Goal: Register for event/course

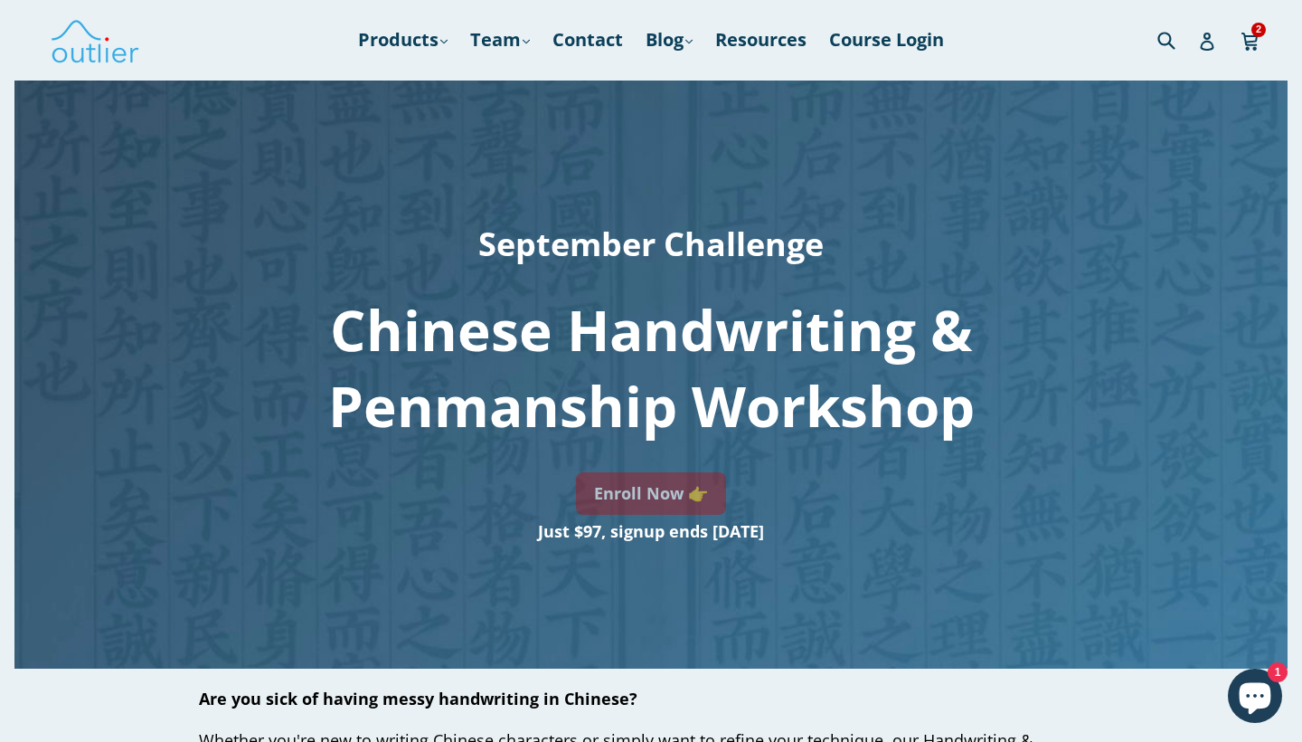
click at [648, 487] on link "Enroll Now 👉" at bounding box center [651, 493] width 150 height 43
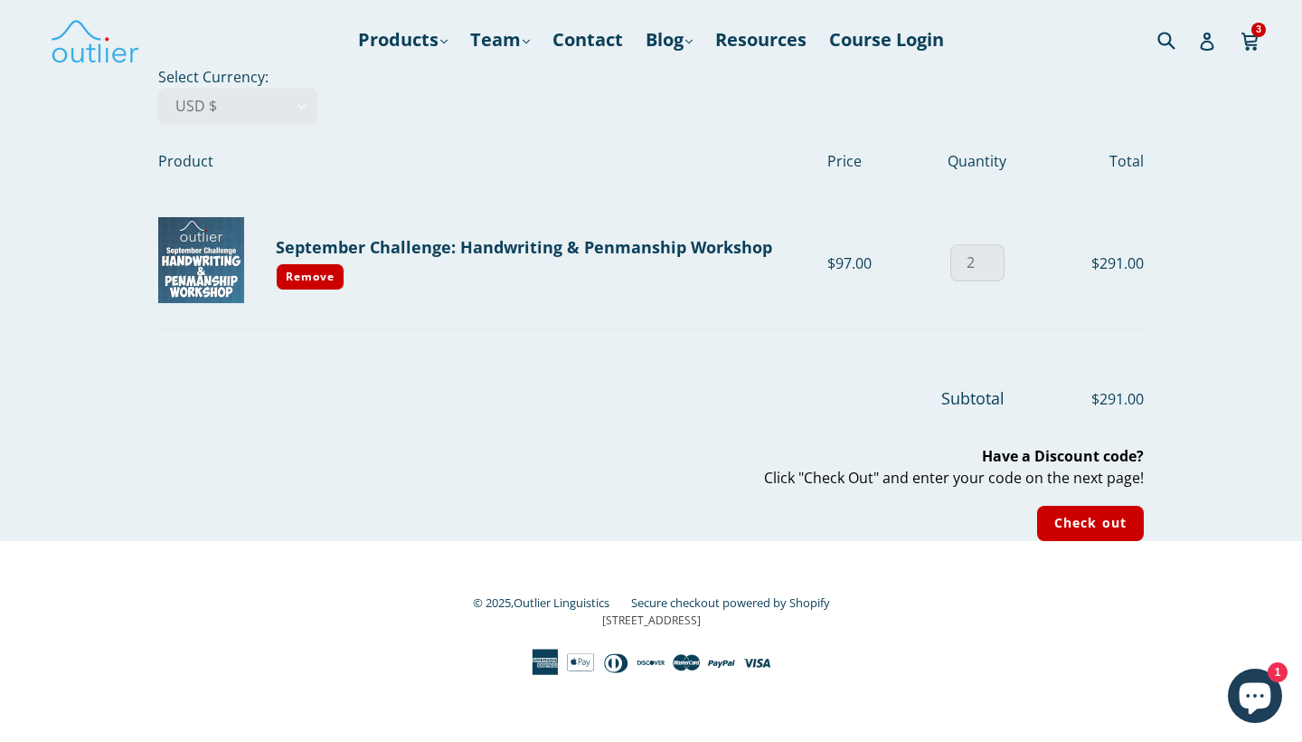
click at [989, 266] on input "2" at bounding box center [978, 262] width 54 height 37
click at [989, 266] on input "1" at bounding box center [978, 262] width 54 height 37
type input "0"
click at [989, 266] on input "0" at bounding box center [978, 262] width 54 height 37
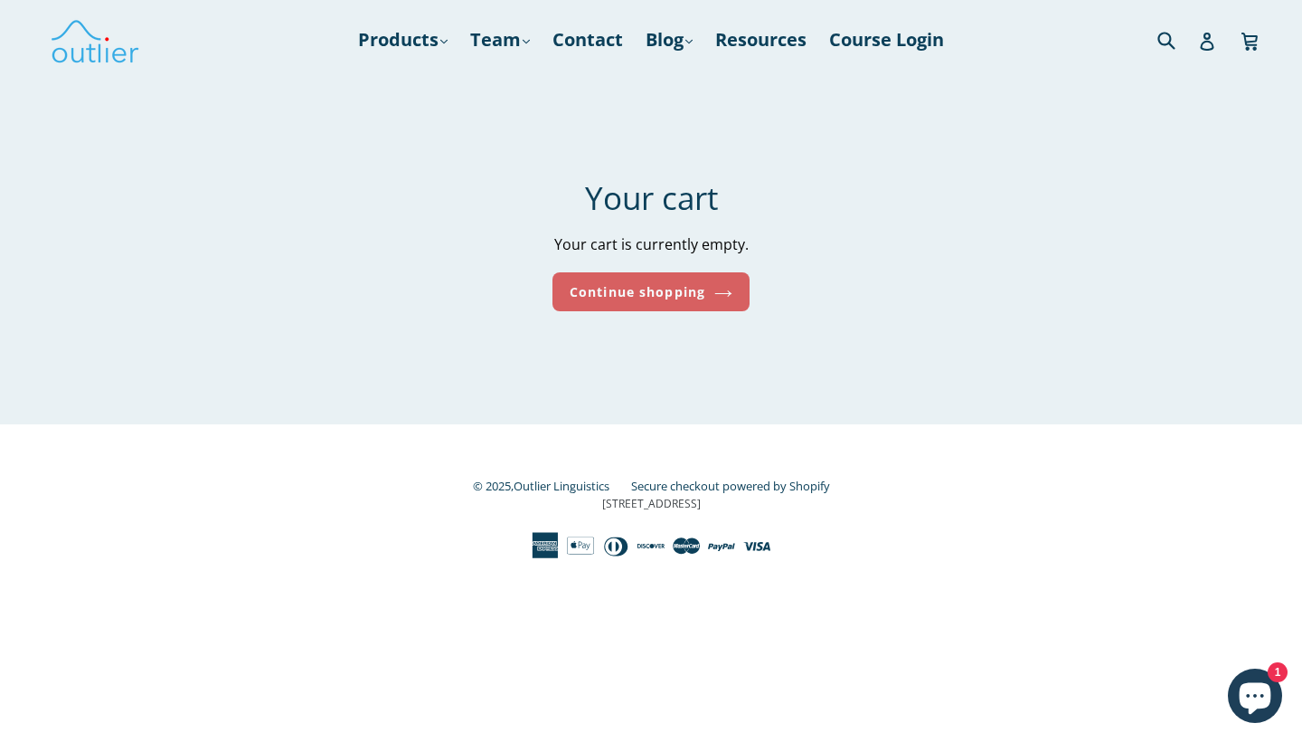
click at [644, 293] on link "Continue shopping" at bounding box center [651, 291] width 197 height 39
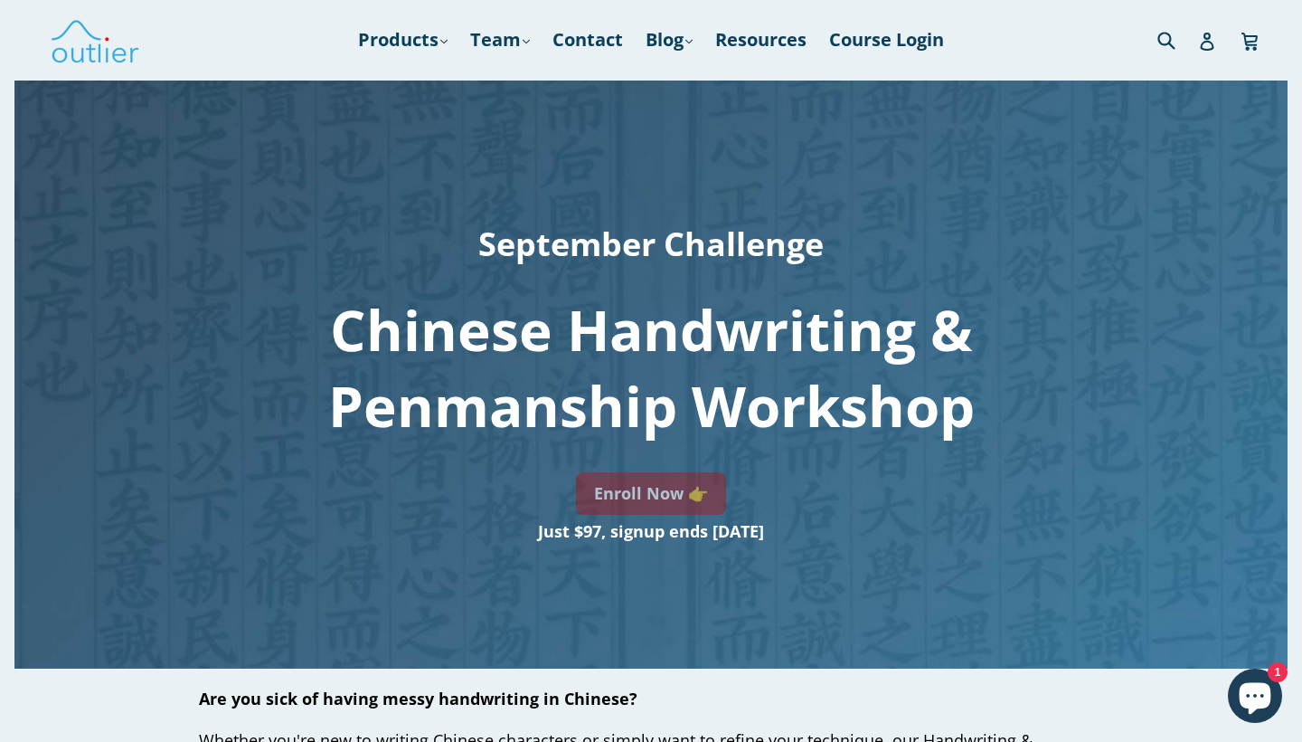
click at [656, 498] on link "Enroll Now 👉" at bounding box center [651, 493] width 150 height 43
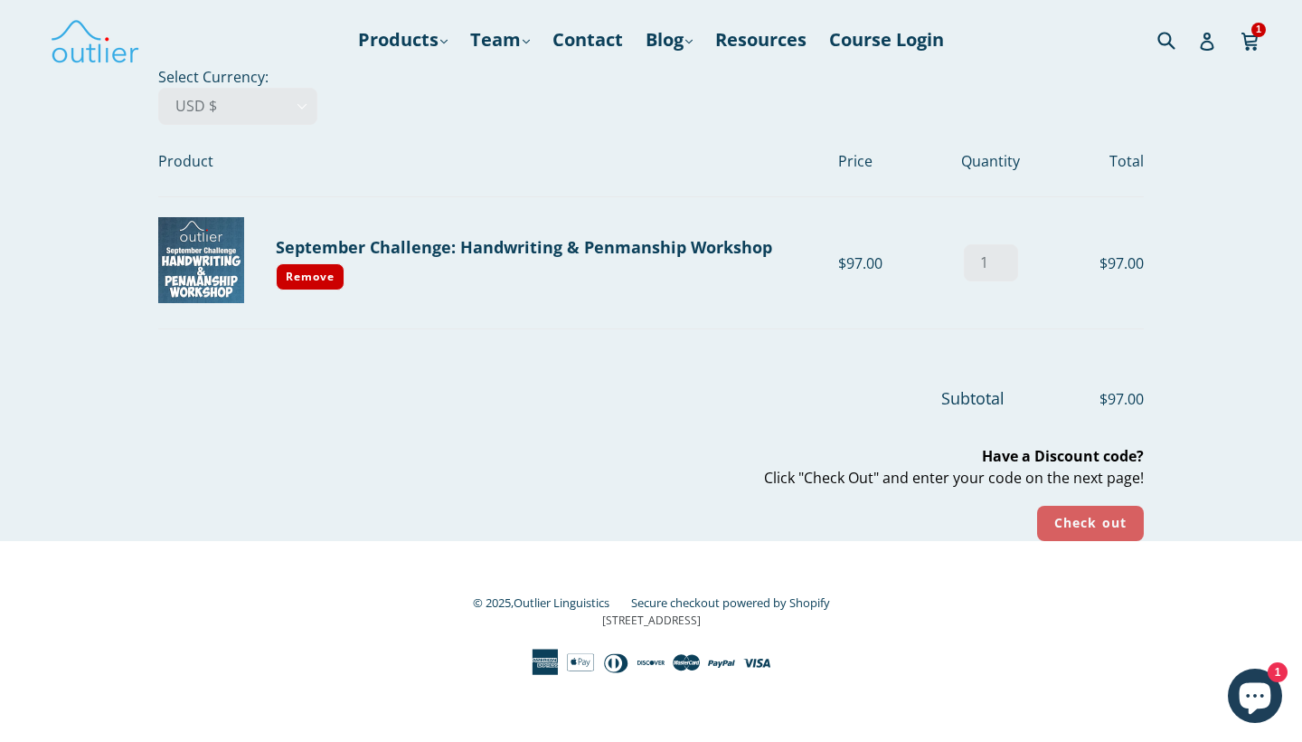
click at [1095, 531] on input "Check out" at bounding box center [1090, 523] width 107 height 35
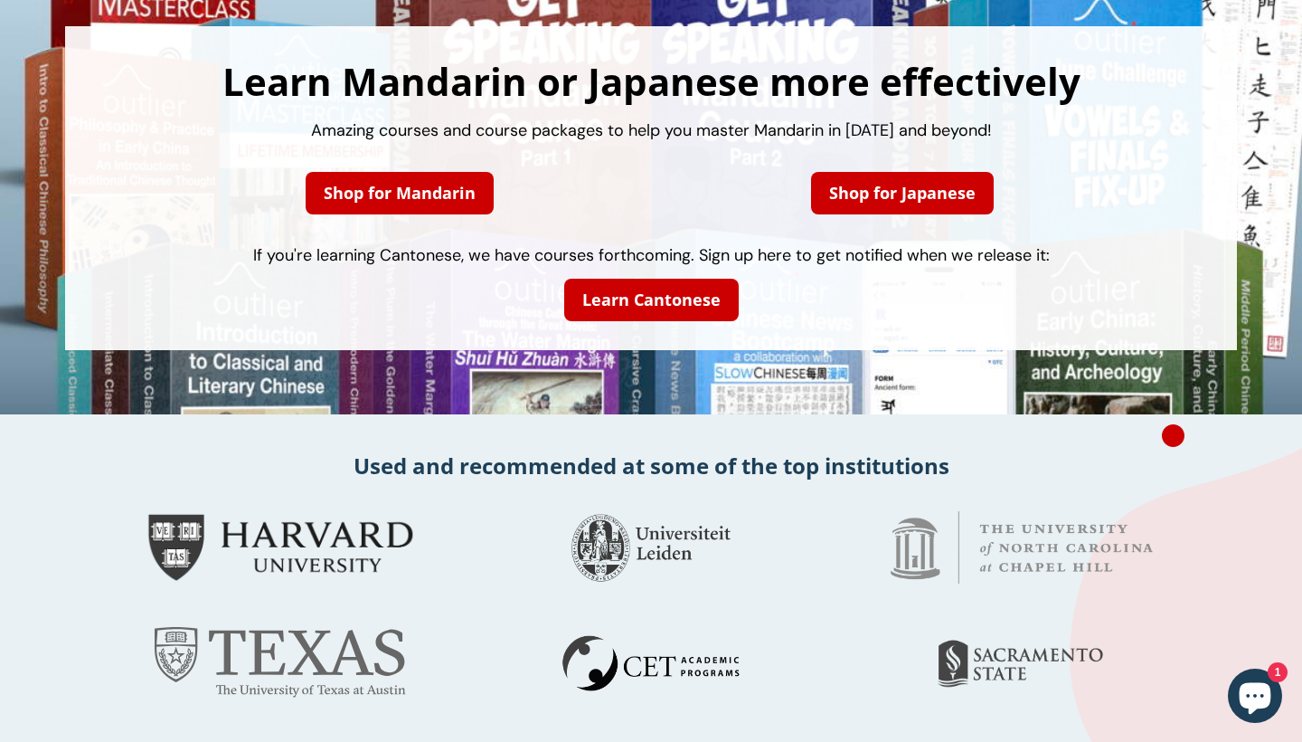
scroll to position [112, 0]
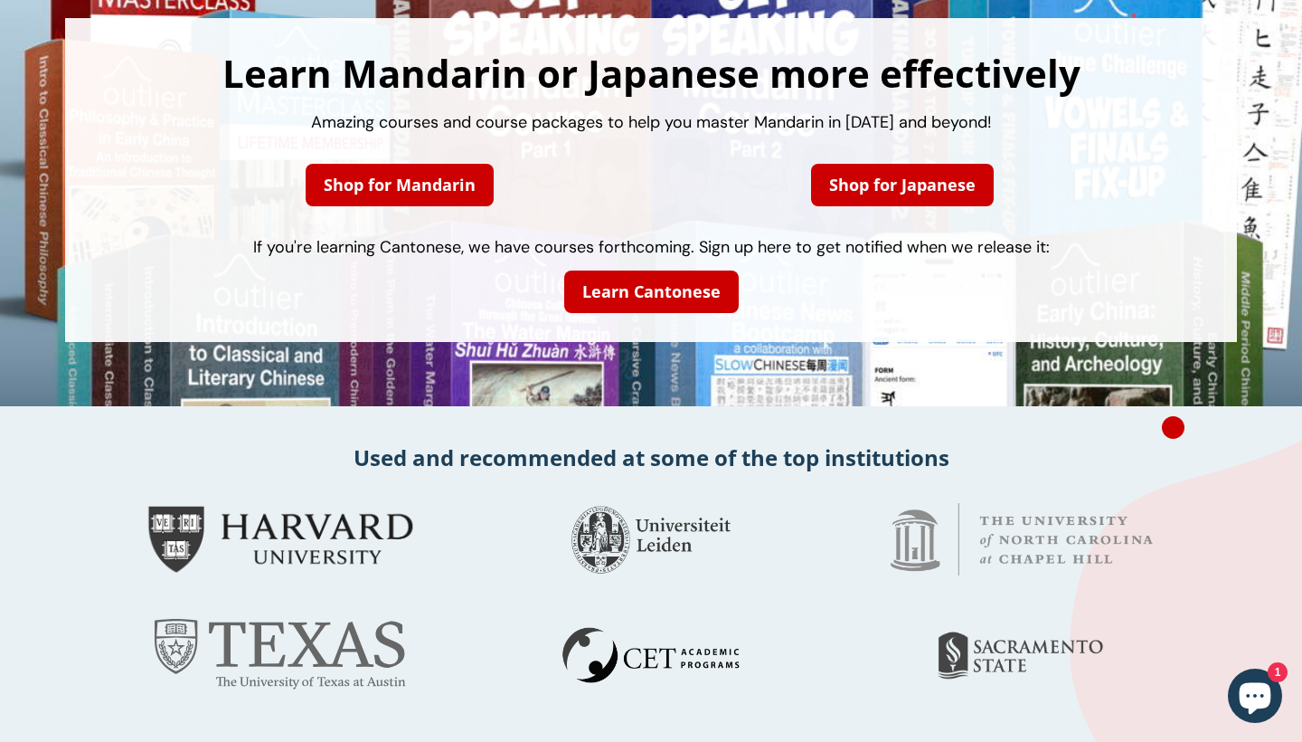
click at [582, 611] on div at bounding box center [651, 655] width 344 height 116
